Goal: Transaction & Acquisition: Download file/media

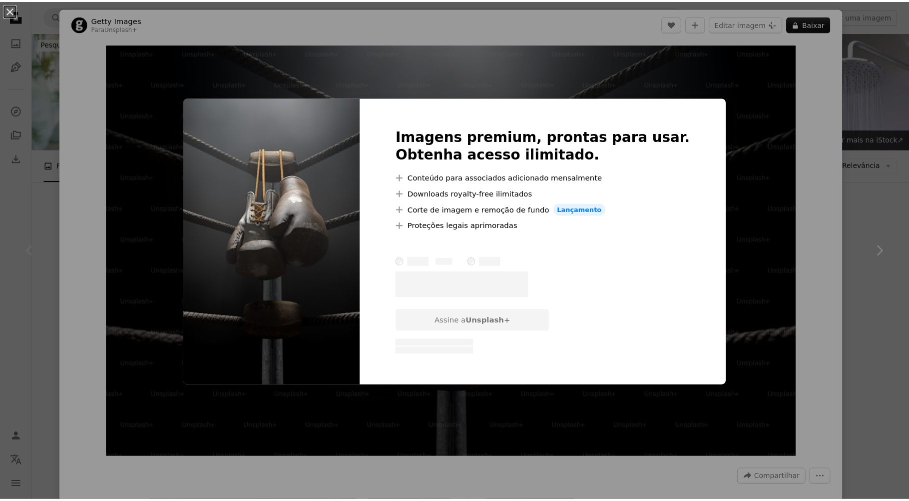
scroll to position [150, 0]
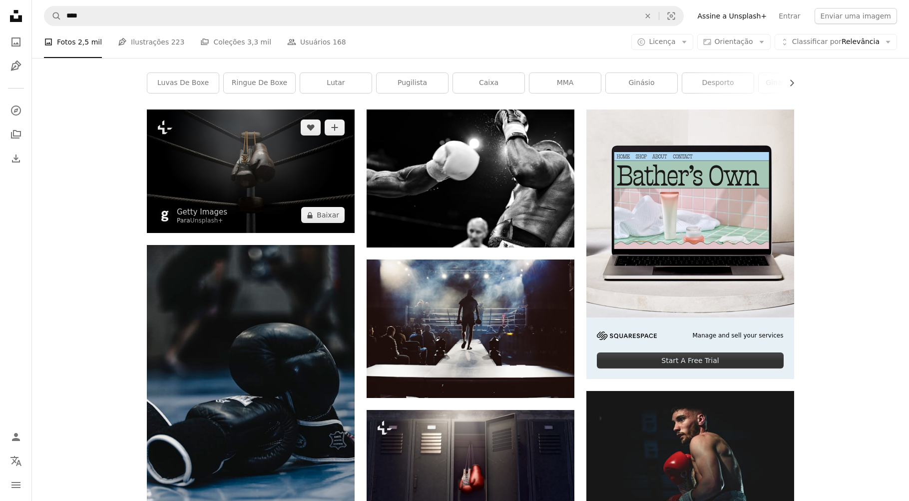
click at [243, 188] on img at bounding box center [251, 170] width 208 height 123
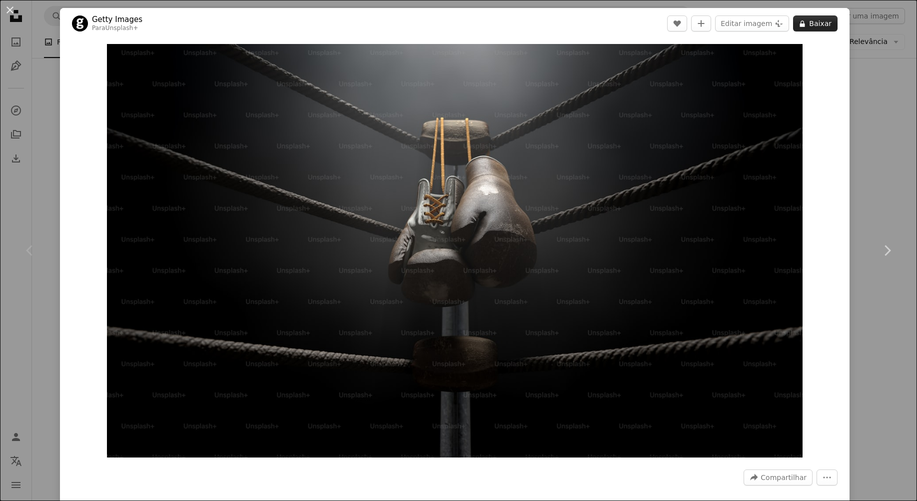
click at [821, 19] on button "A lock Baixar" at bounding box center [815, 23] width 44 height 16
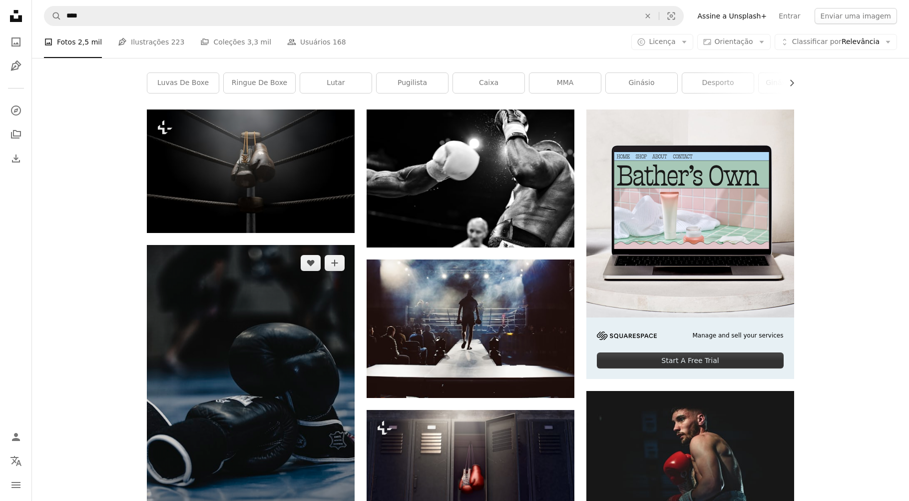
click at [271, 331] on img at bounding box center [251, 401] width 208 height 312
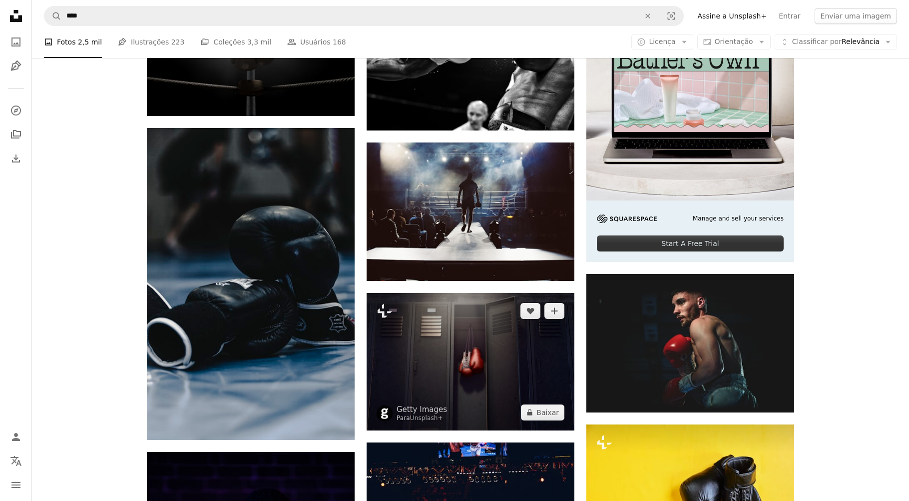
scroll to position [350, 0]
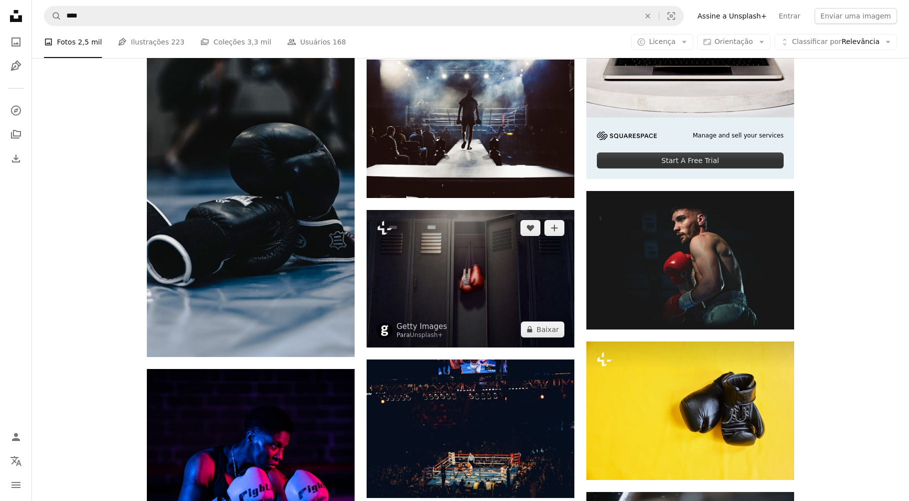
click at [512, 254] on img at bounding box center [471, 278] width 208 height 137
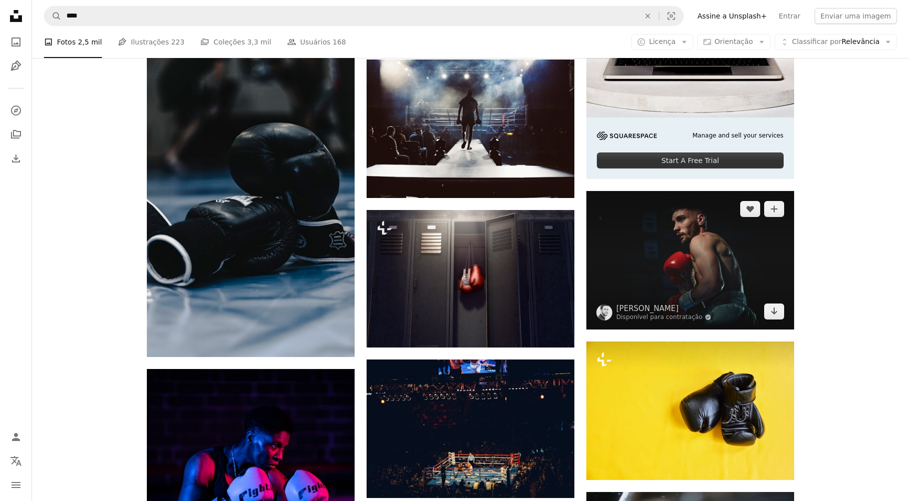
click at [649, 254] on img at bounding box center [691, 260] width 208 height 138
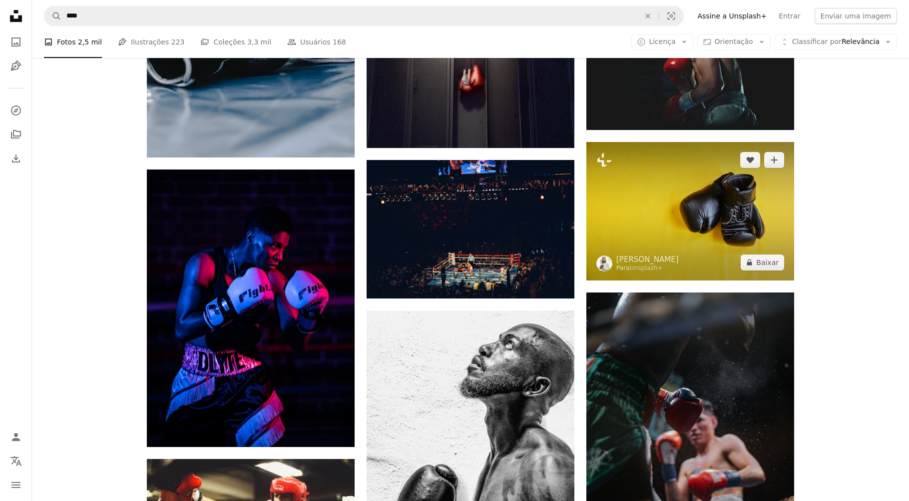
scroll to position [550, 0]
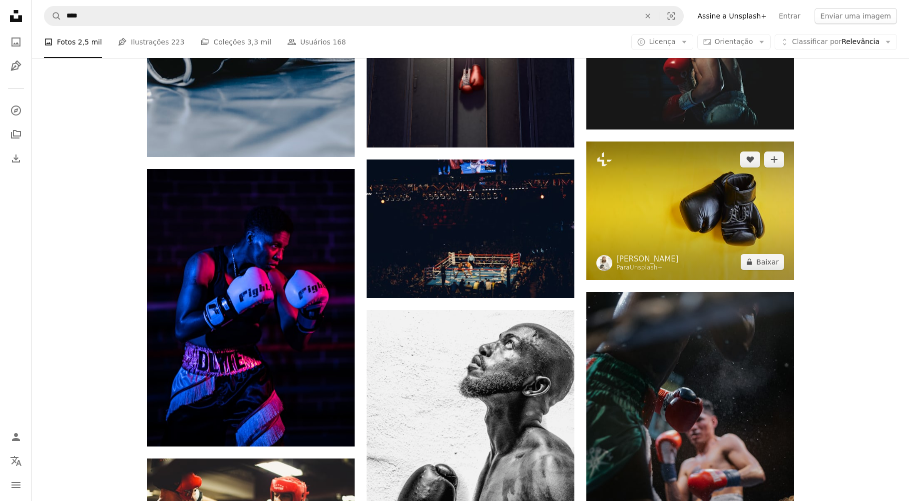
click at [650, 198] on img at bounding box center [691, 210] width 208 height 138
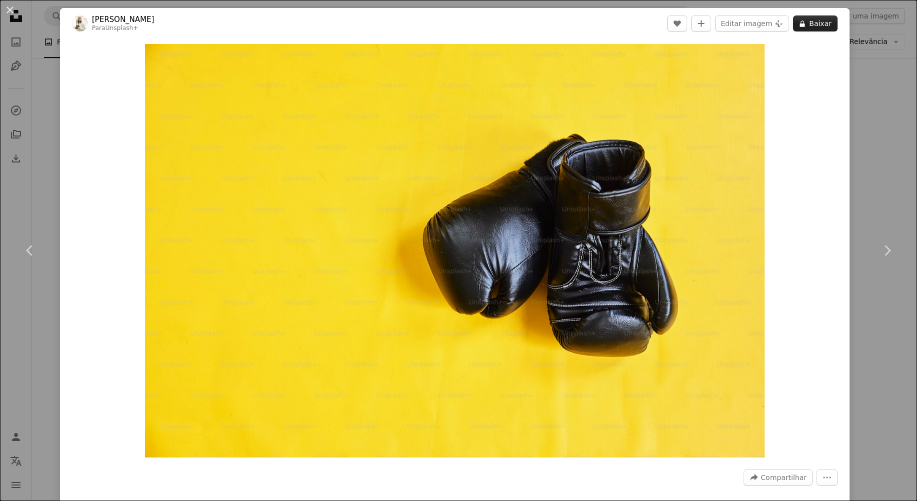
click at [810, 22] on button "A lock Baixar" at bounding box center [815, 23] width 44 height 16
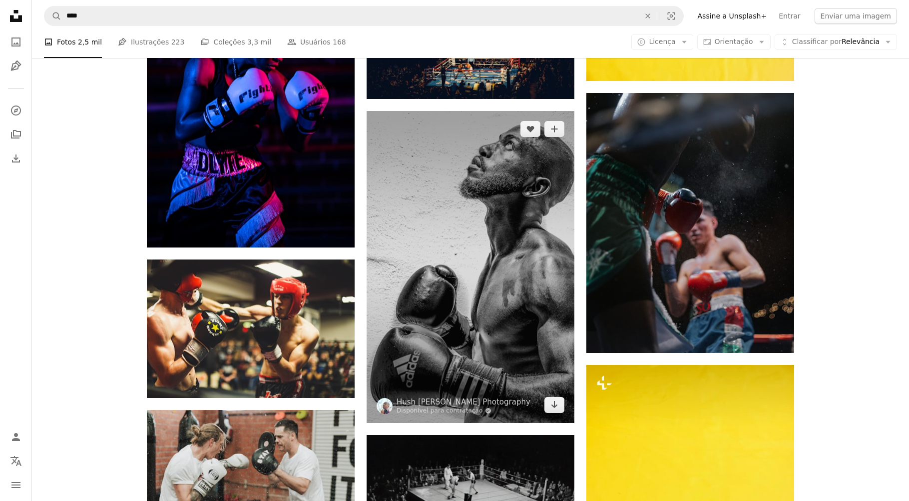
scroll to position [749, 0]
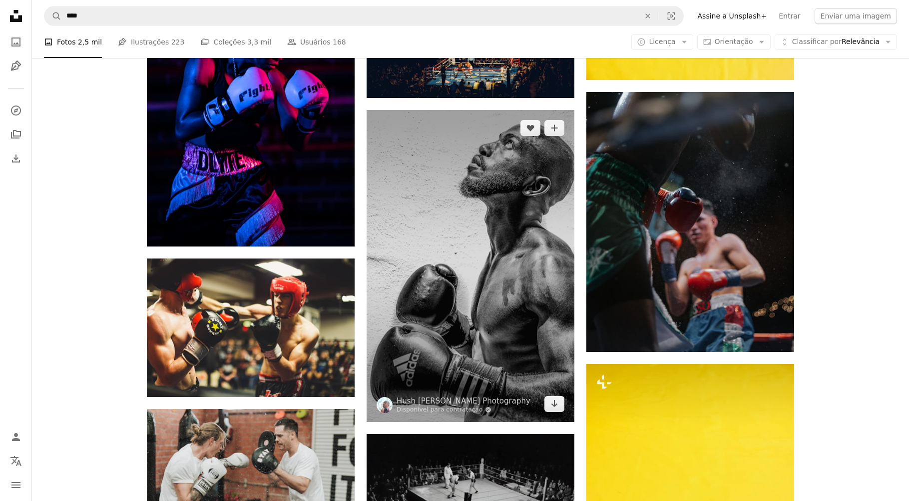
click at [492, 271] on img at bounding box center [471, 266] width 208 height 312
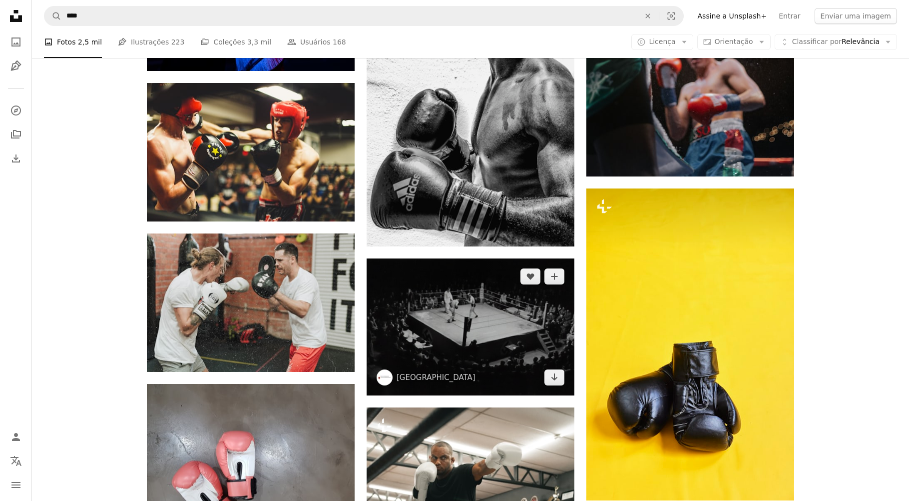
scroll to position [999, 0]
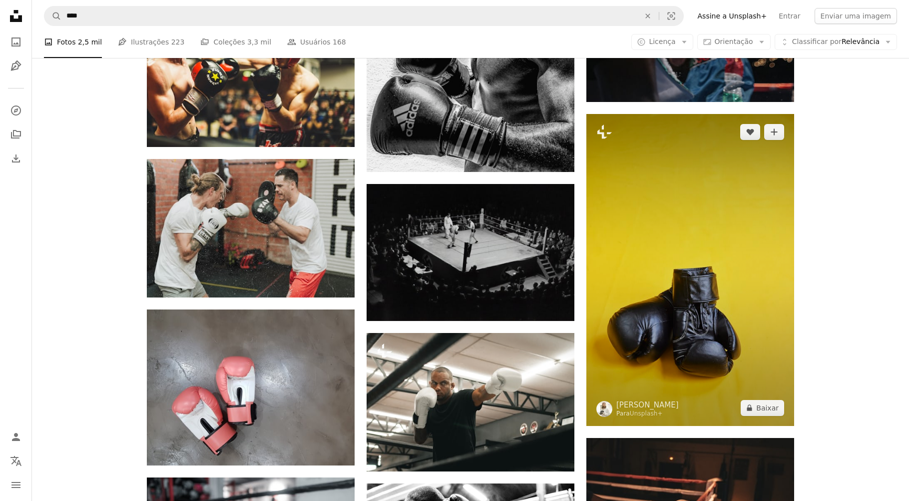
click at [779, 253] on img at bounding box center [691, 270] width 208 height 312
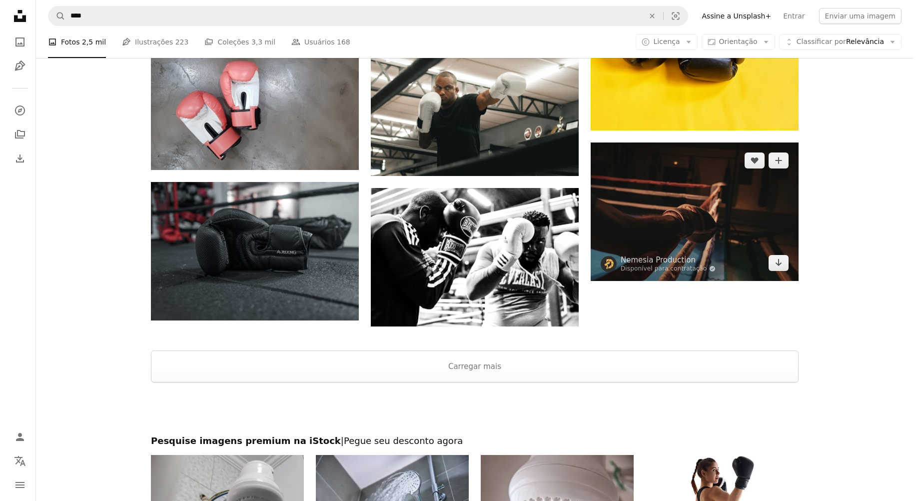
scroll to position [1299, 0]
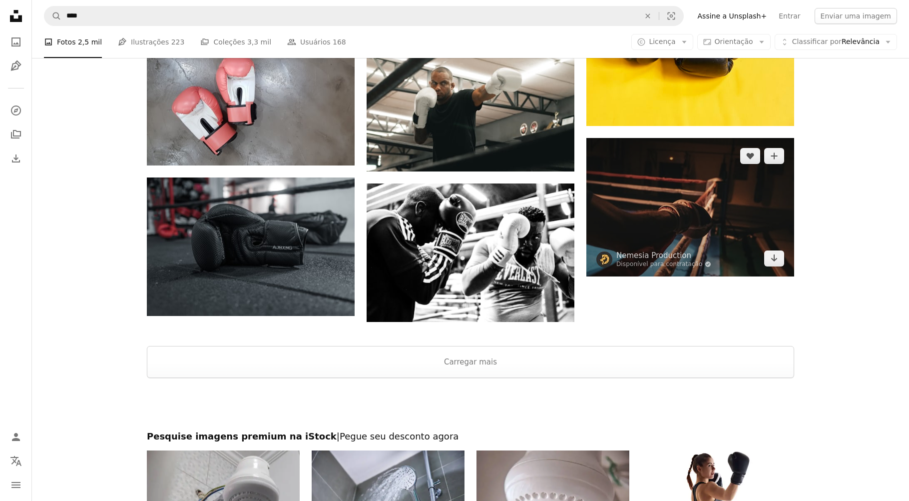
click at [658, 214] on img at bounding box center [691, 207] width 208 height 138
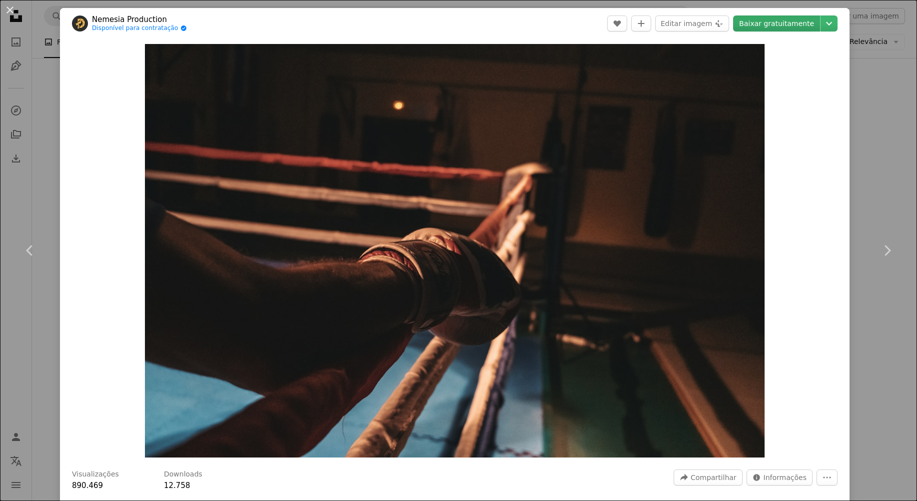
click at [765, 24] on link "Baixar gratuitamente" at bounding box center [776, 23] width 87 height 16
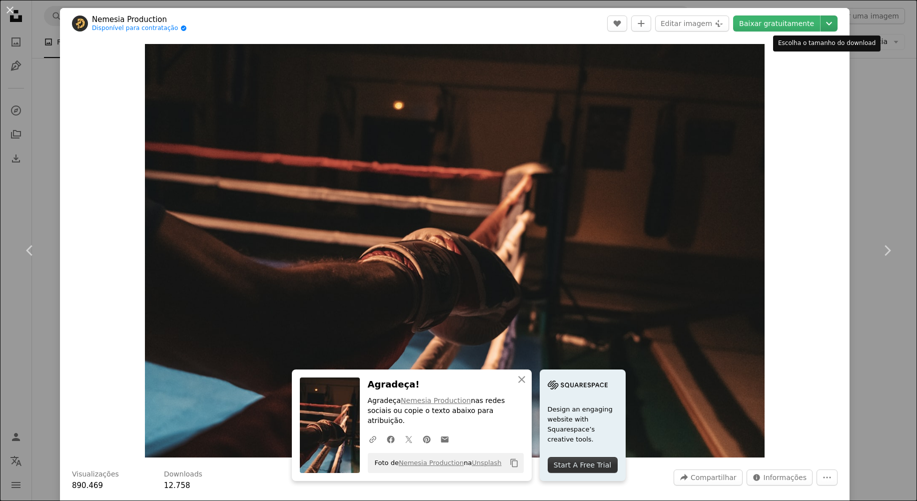
click at [824, 27] on icon "Chevron down" at bounding box center [829, 23] width 16 height 12
